Goal: Feedback & Contribution: Leave review/rating

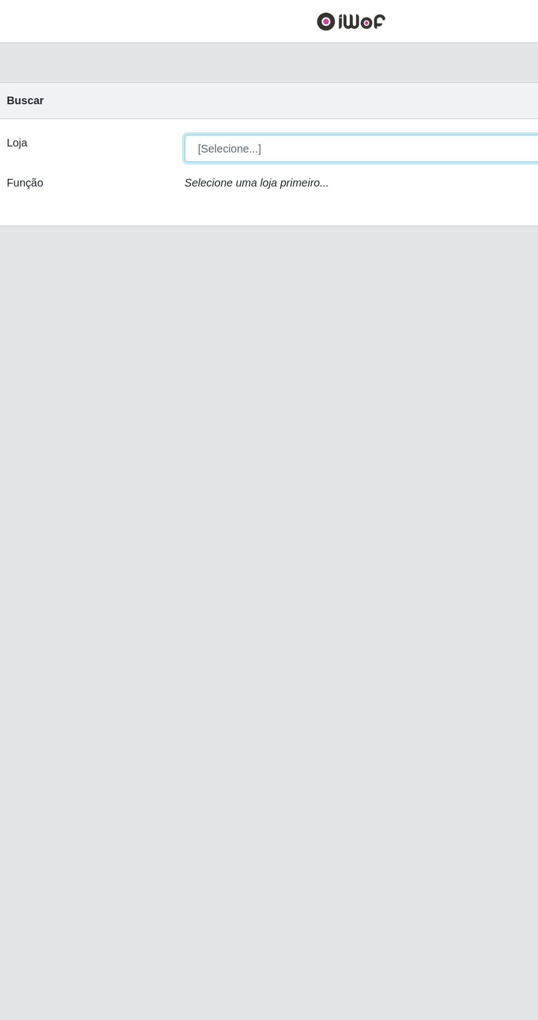
click at [284, 104] on select "[Selecione...] Extrabom - Loja 40 [GEOGRAPHIC_DATA]" at bounding box center [331, 103] width 357 height 19
select select "538"
click at [153, 94] on select "[Selecione...] Extrabom - Loja 40 [GEOGRAPHIC_DATA]" at bounding box center [331, 103] width 357 height 19
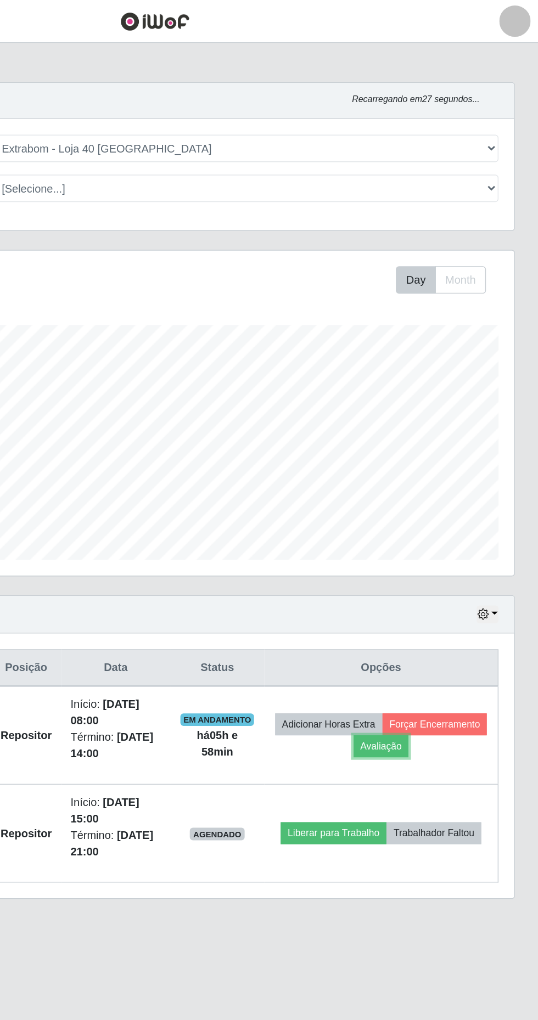
click at [447, 523] on button "Avaliação" at bounding box center [427, 522] width 39 height 15
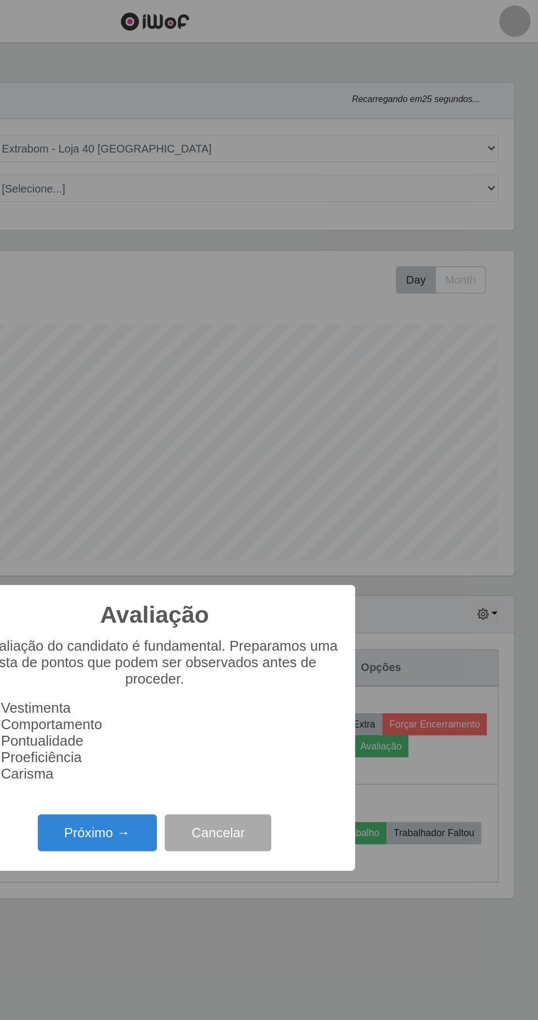
click at [234, 593] on button "Próximo →" at bounding box center [228, 584] width 83 height 26
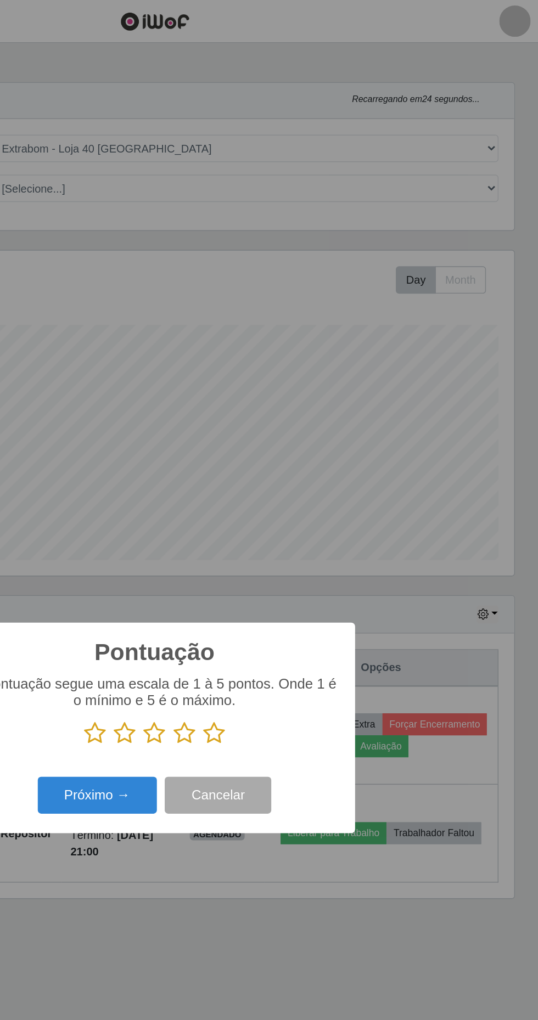
click at [235, 559] on button "Próximo →" at bounding box center [228, 557] width 83 height 26
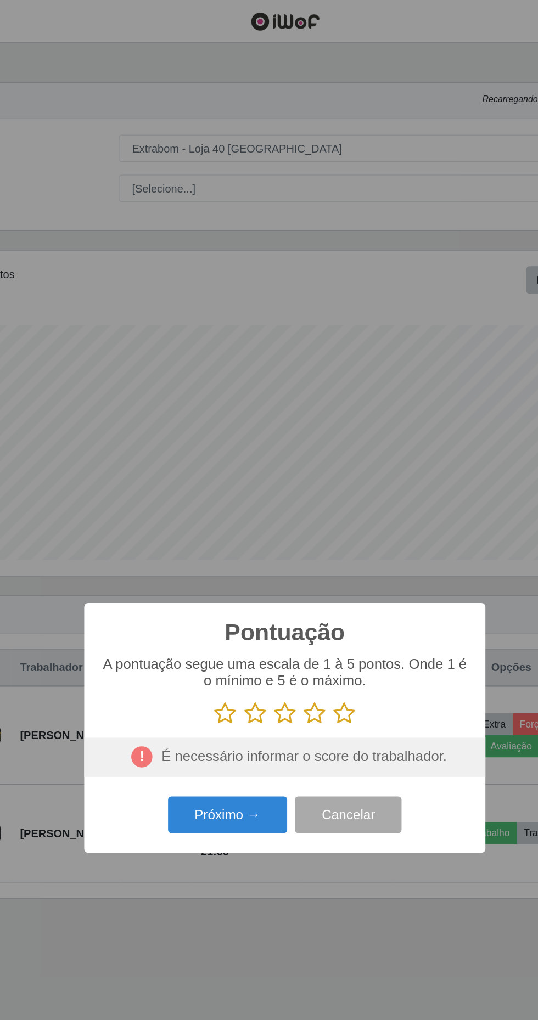
click at [306, 500] on icon at bounding box center [310, 500] width 15 height 16
click at [303, 508] on input "radio" at bounding box center [303, 508] width 0 height 0
click at [231, 574] on button "Próximo →" at bounding box center [228, 571] width 83 height 26
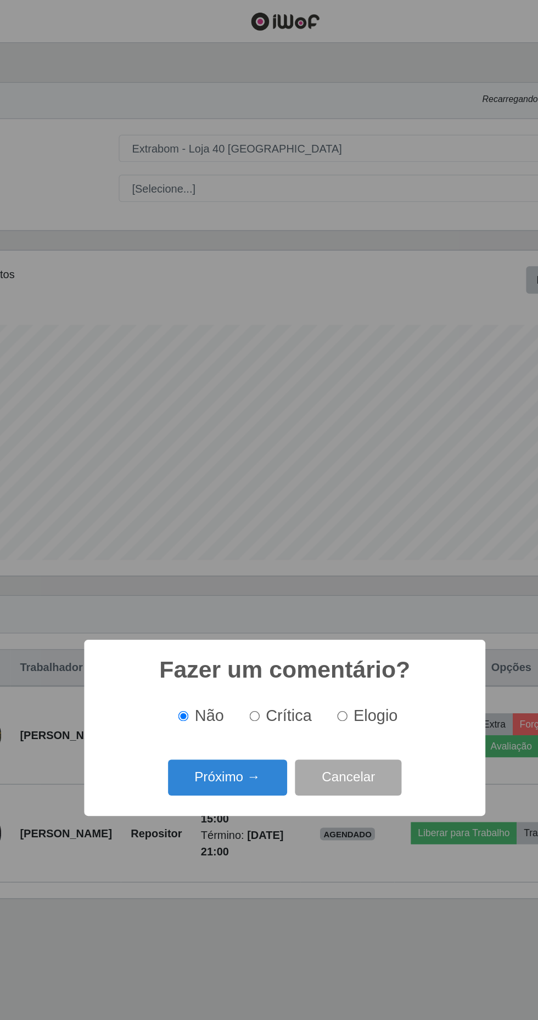
click at [214, 548] on button "Próximo →" at bounding box center [228, 545] width 83 height 26
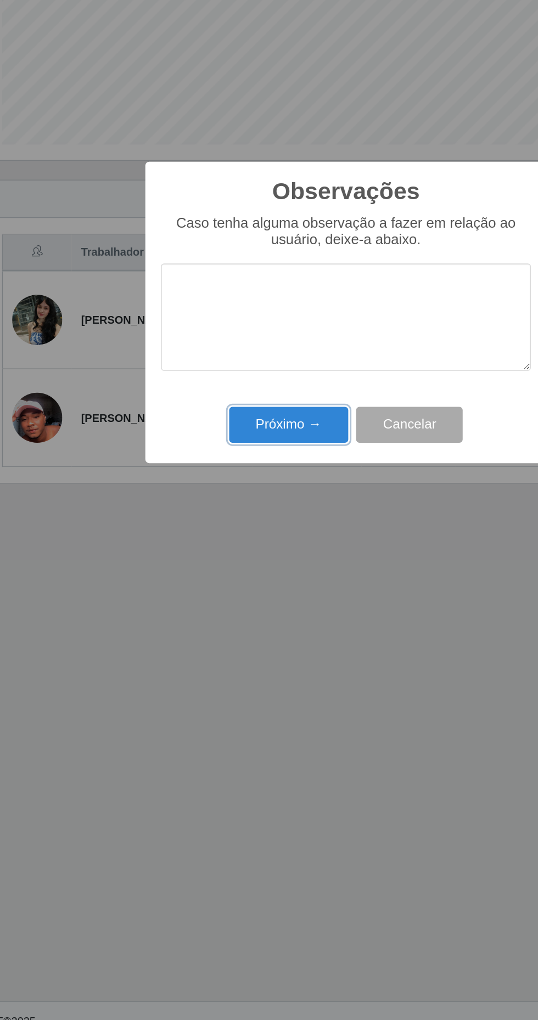
click at [232, 586] on button "Próximo →" at bounding box center [228, 589] width 83 height 26
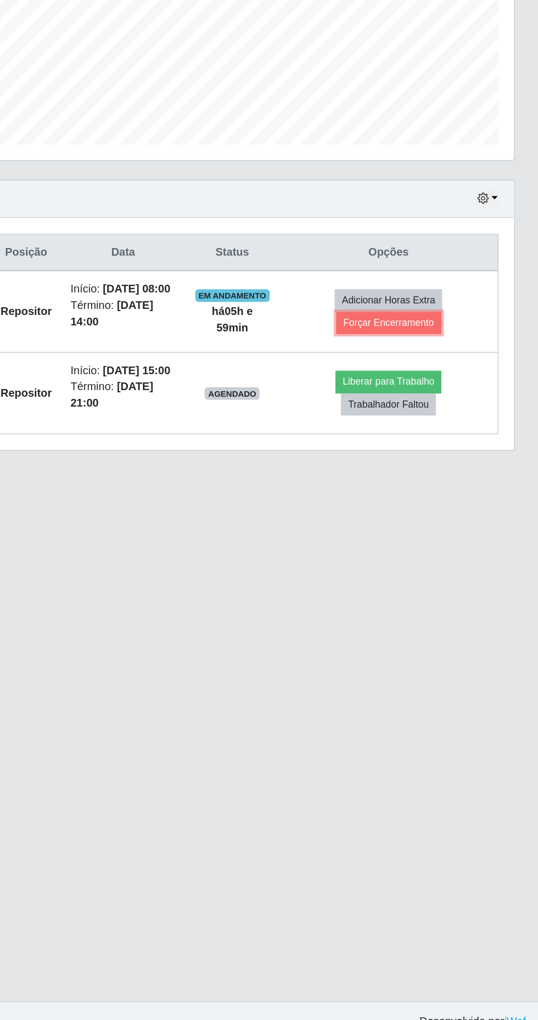
click at [449, 525] on button "Forçar Encerramento" at bounding box center [433, 517] width 74 height 15
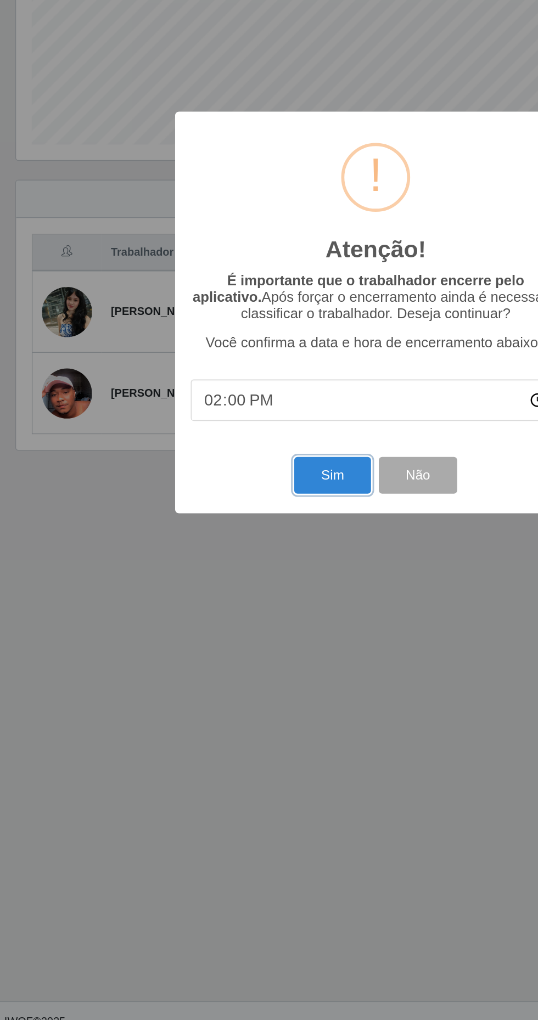
click at [239, 626] on button "Sim" at bounding box center [238, 624] width 53 height 26
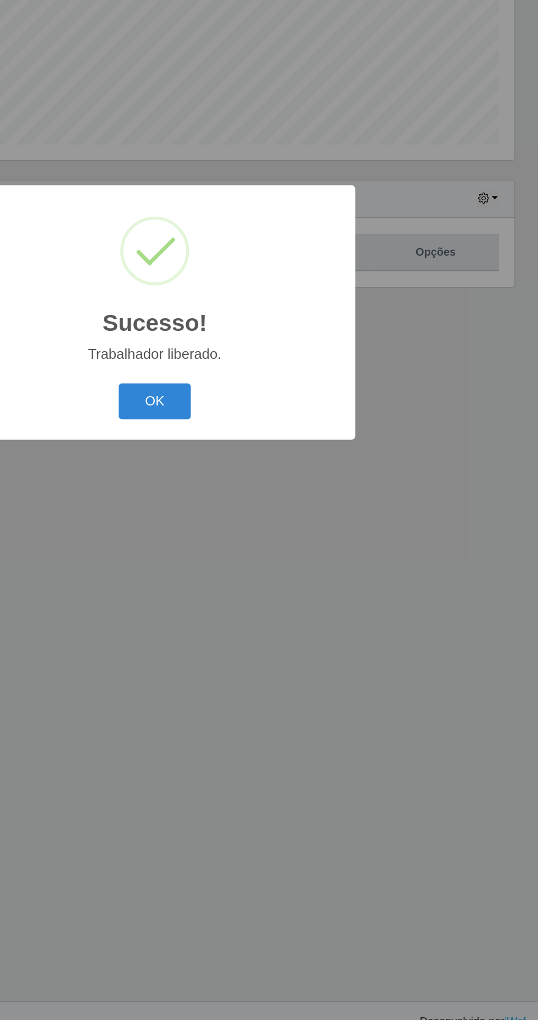
click at [268, 569] on button "OK" at bounding box center [269, 573] width 51 height 26
